Goal: Find specific page/section: Find specific page/section

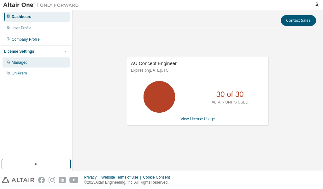
click at [18, 65] on div "Managed" at bounding box center [36, 62] width 67 height 10
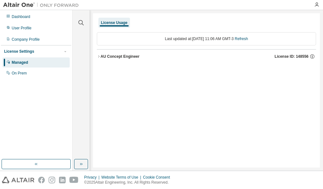
click at [119, 57] on div "AU Concept Engineer" at bounding box center [120, 56] width 39 height 5
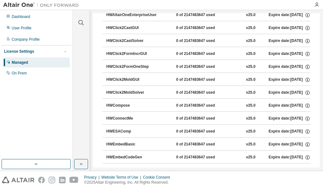
scroll to position [32, 0]
